Goal: Information Seeking & Learning: Learn about a topic

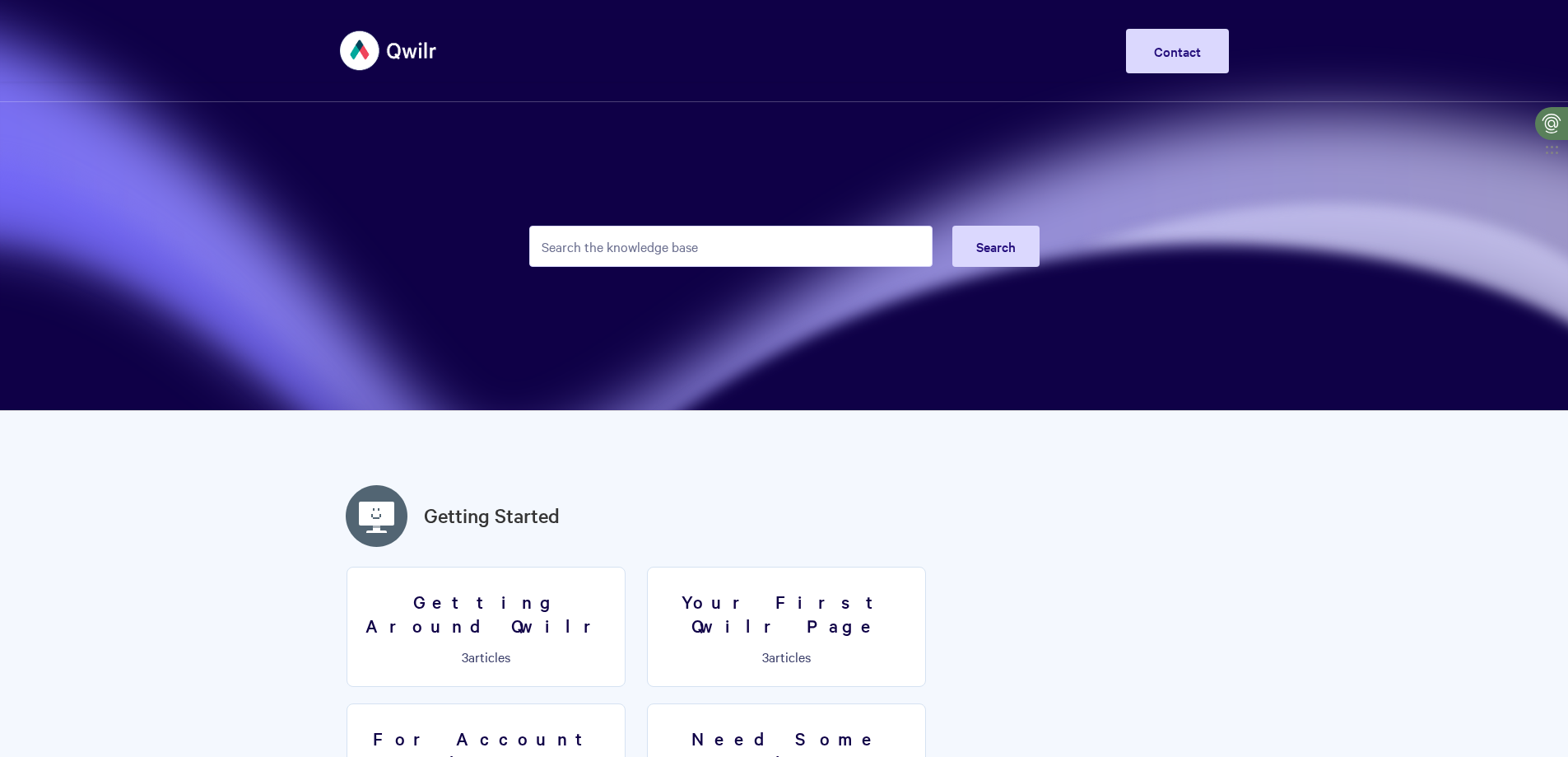
click at [731, 266] on input "Search the knowledge base" at bounding box center [730, 246] width 403 height 41
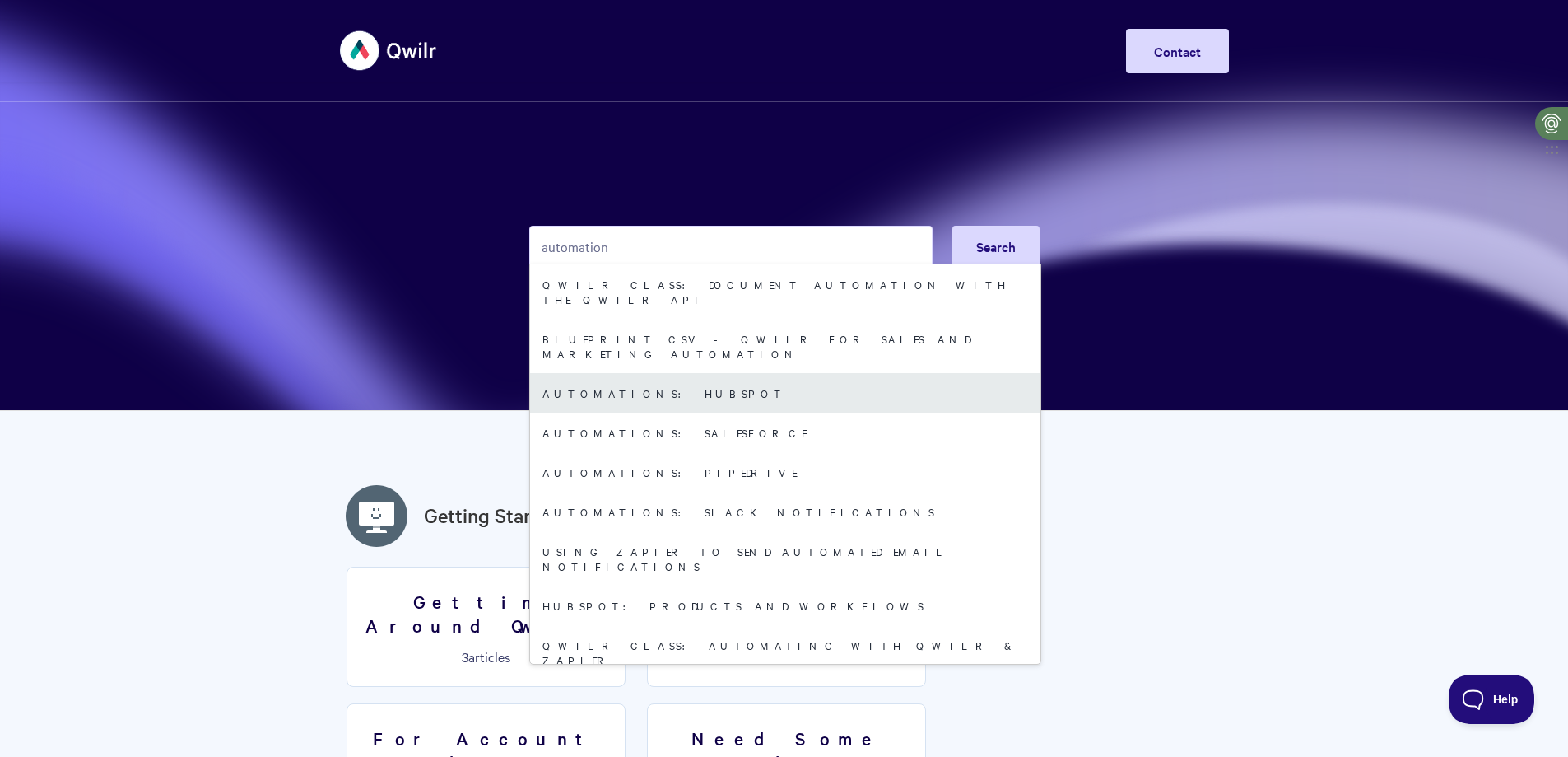
type input "automation"
click at [645, 373] on link "Automations: HubSpot" at bounding box center [785, 393] width 510 height 39
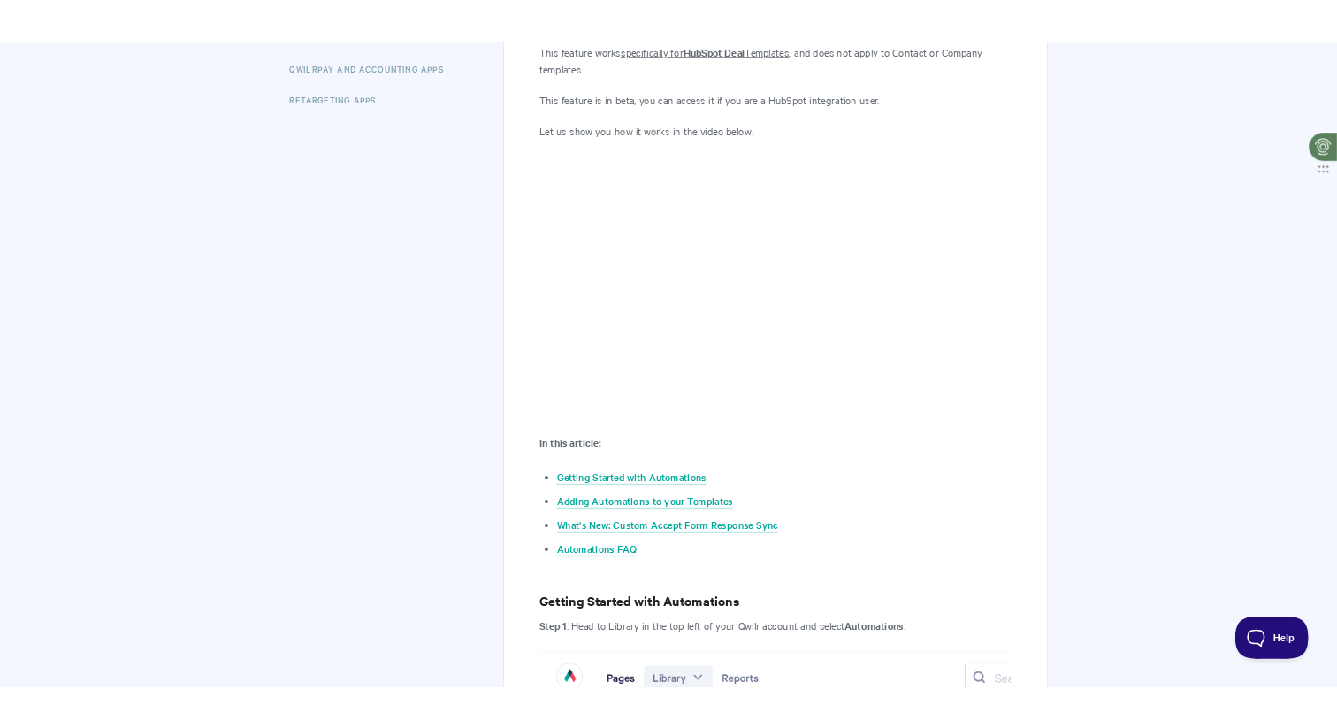
scroll to position [539, 0]
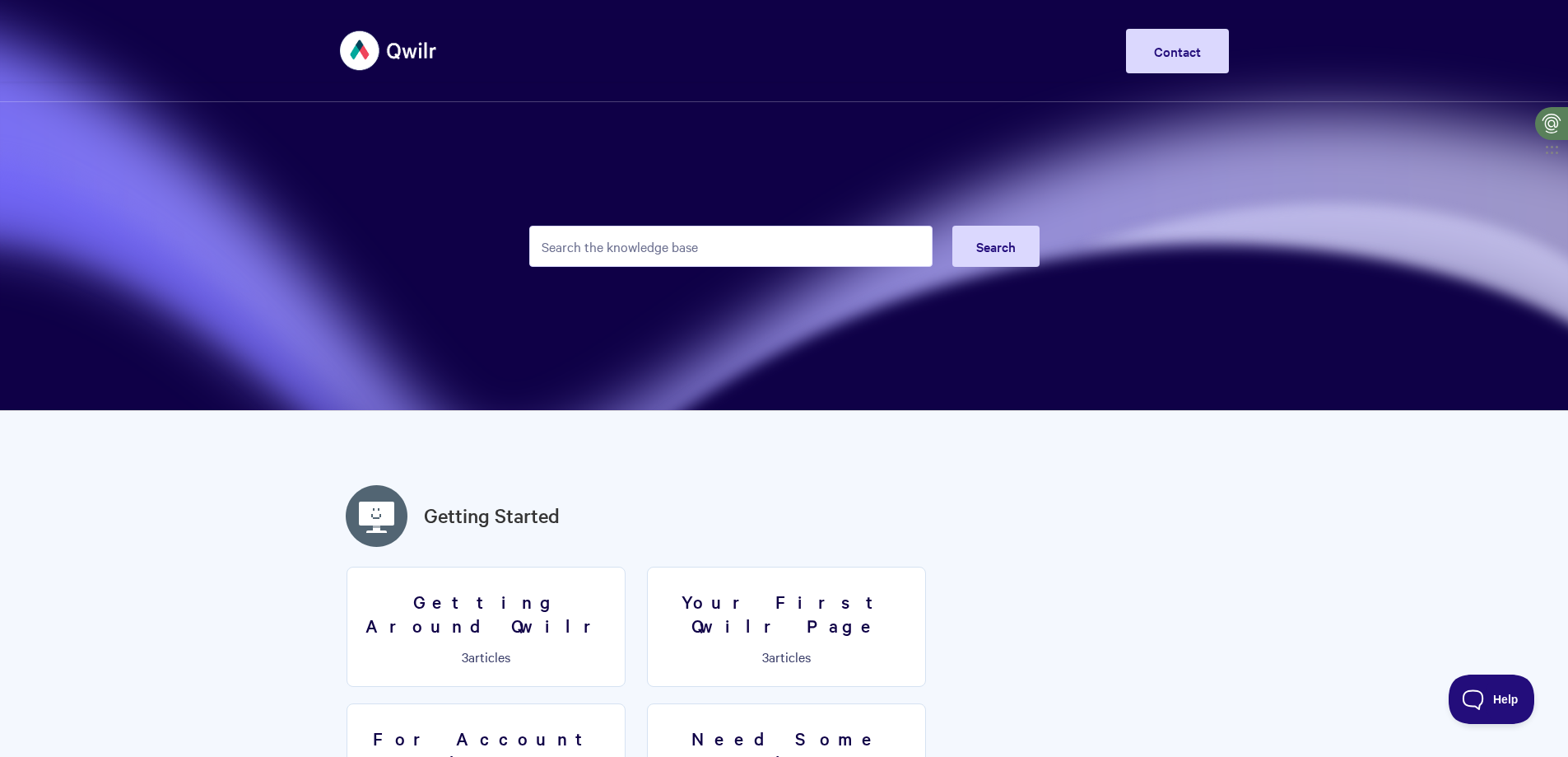
click at [609, 243] on input "Search the knowledge base" at bounding box center [730, 246] width 403 height 41
type input "w"
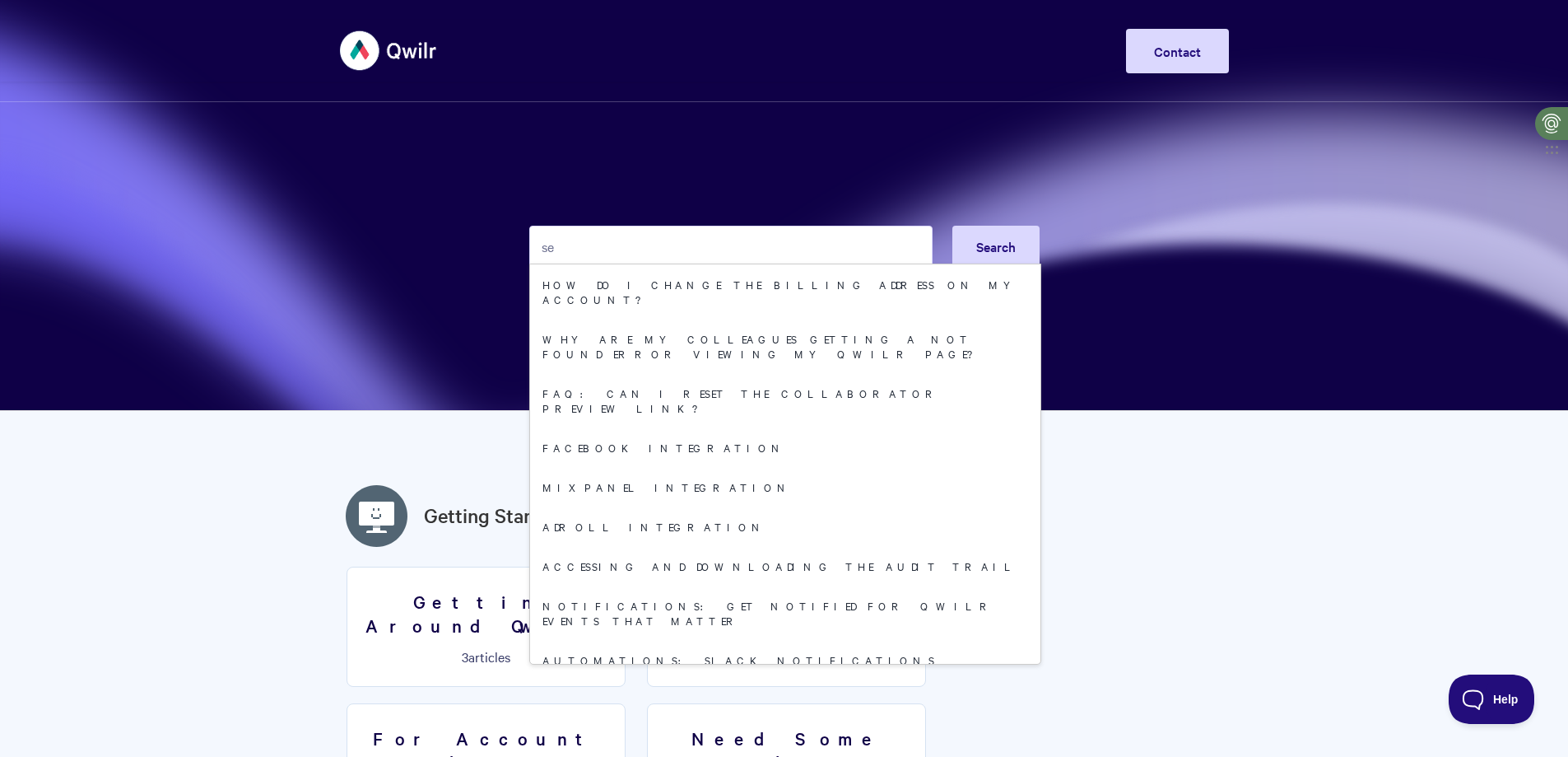
type input "s"
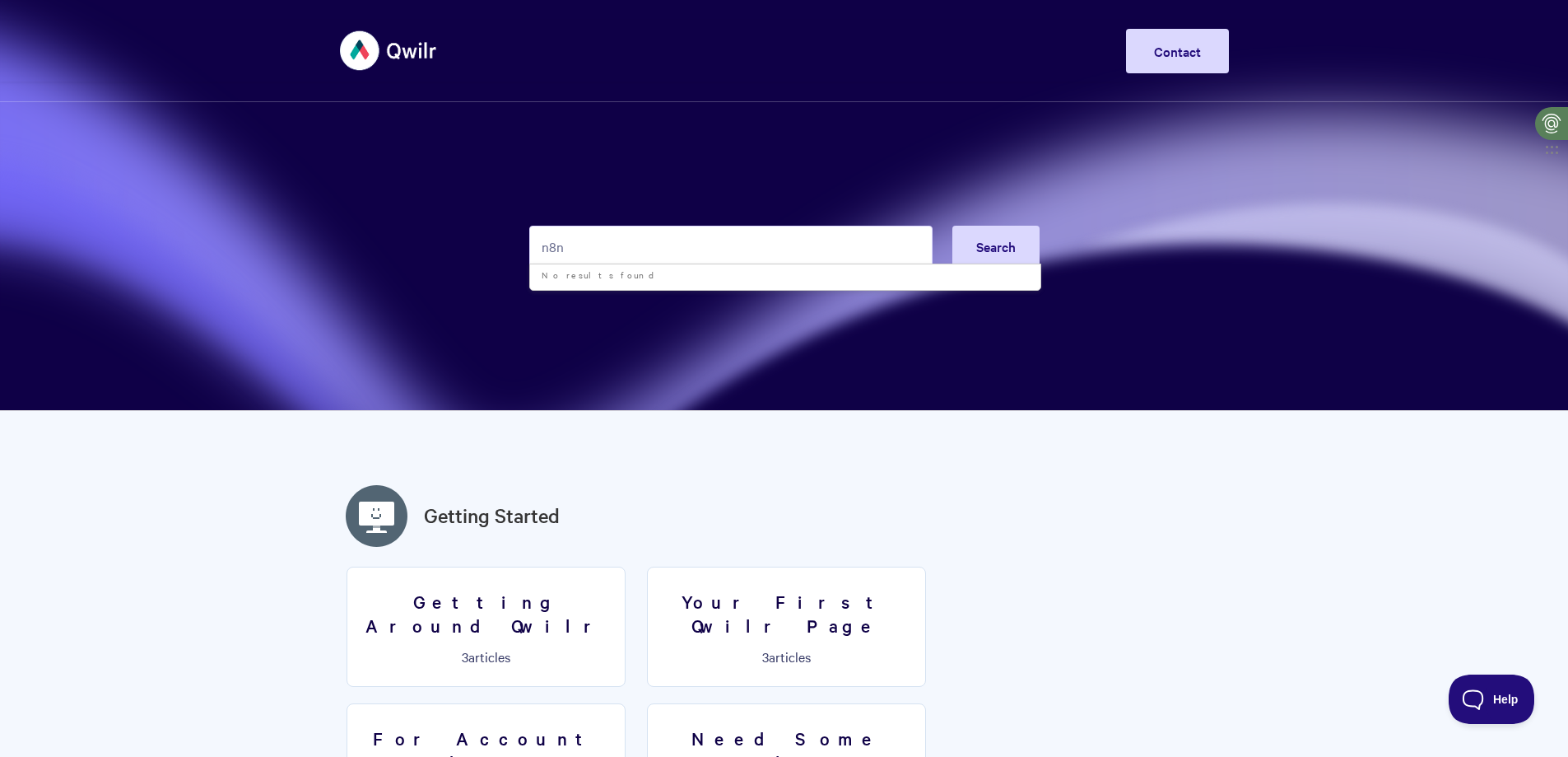
type input "n8n"
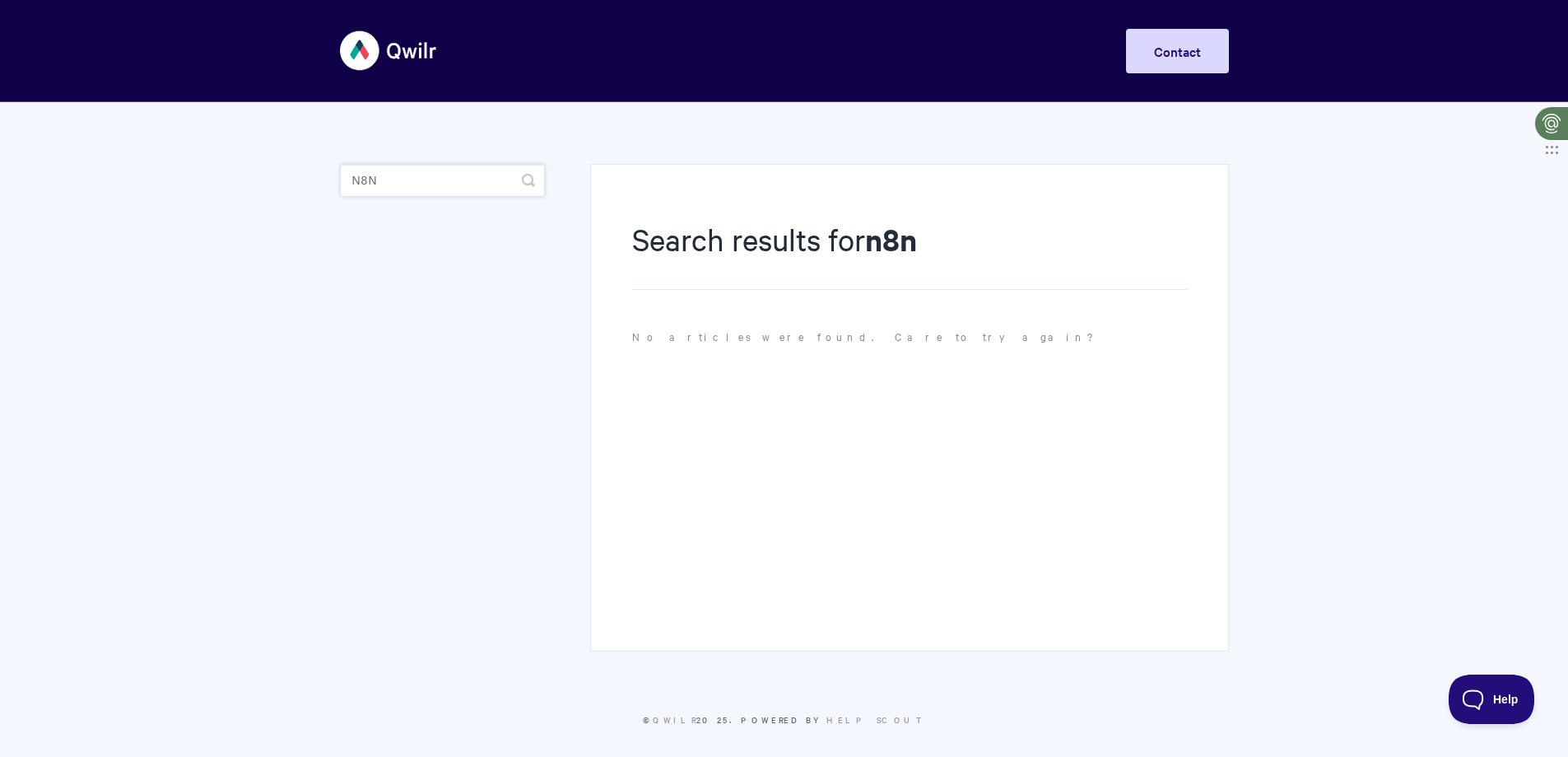
click at [432, 184] on input "n8n" at bounding box center [442, 180] width 205 height 33
drag, startPoint x: 379, startPoint y: 180, endPoint x: 321, endPoint y: 177, distance: 58.1
click at [321, 177] on body "Toggle Navigation Home Getting Started Creating & Editing Pages Sharing & Analy…" at bounding box center [784, 393] width 1568 height 786
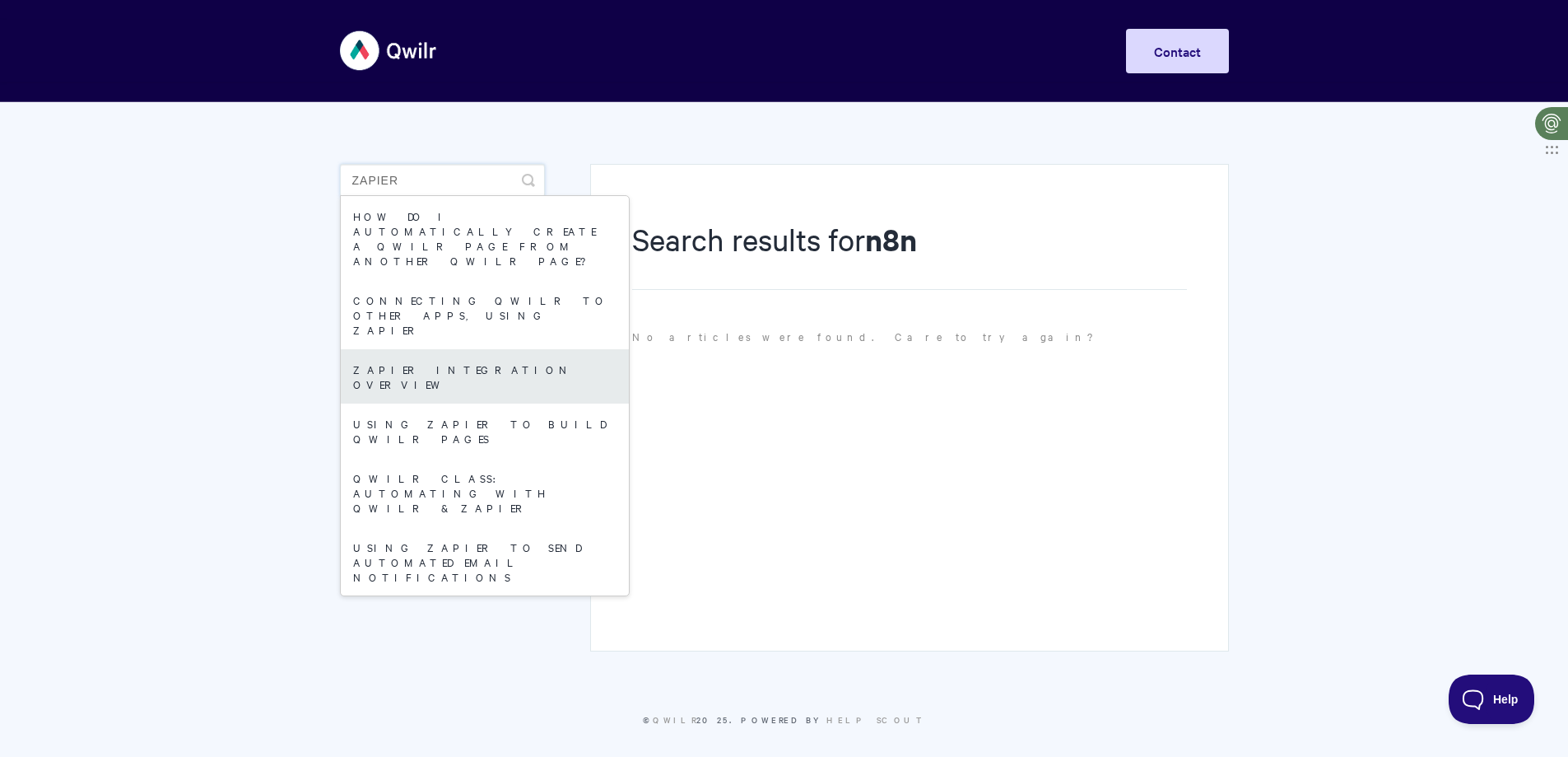
type input "zapier"
click at [466, 349] on link "Zapier integration overview" at bounding box center [484, 376] width 288 height 54
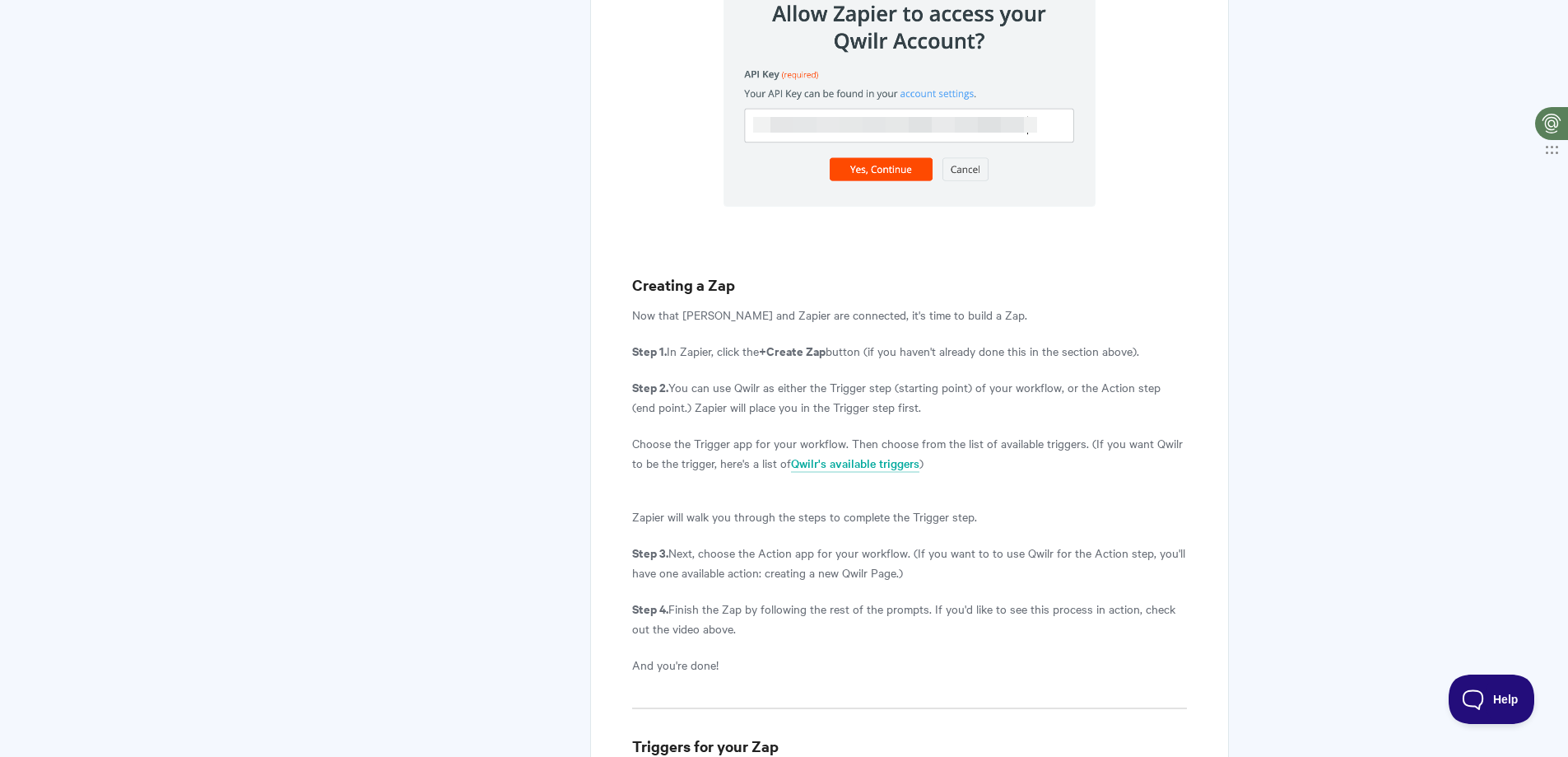
scroll to position [2459, 0]
